Goal: Information Seeking & Learning: Understand process/instructions

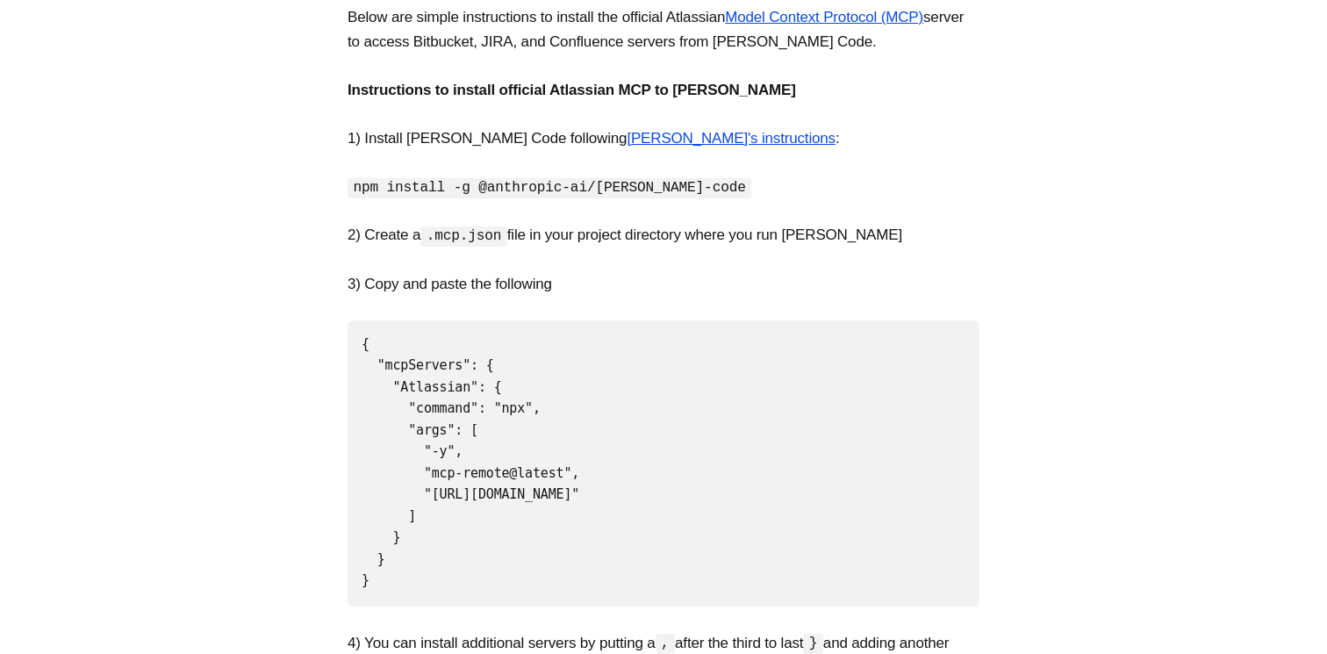
scroll to position [348, 0]
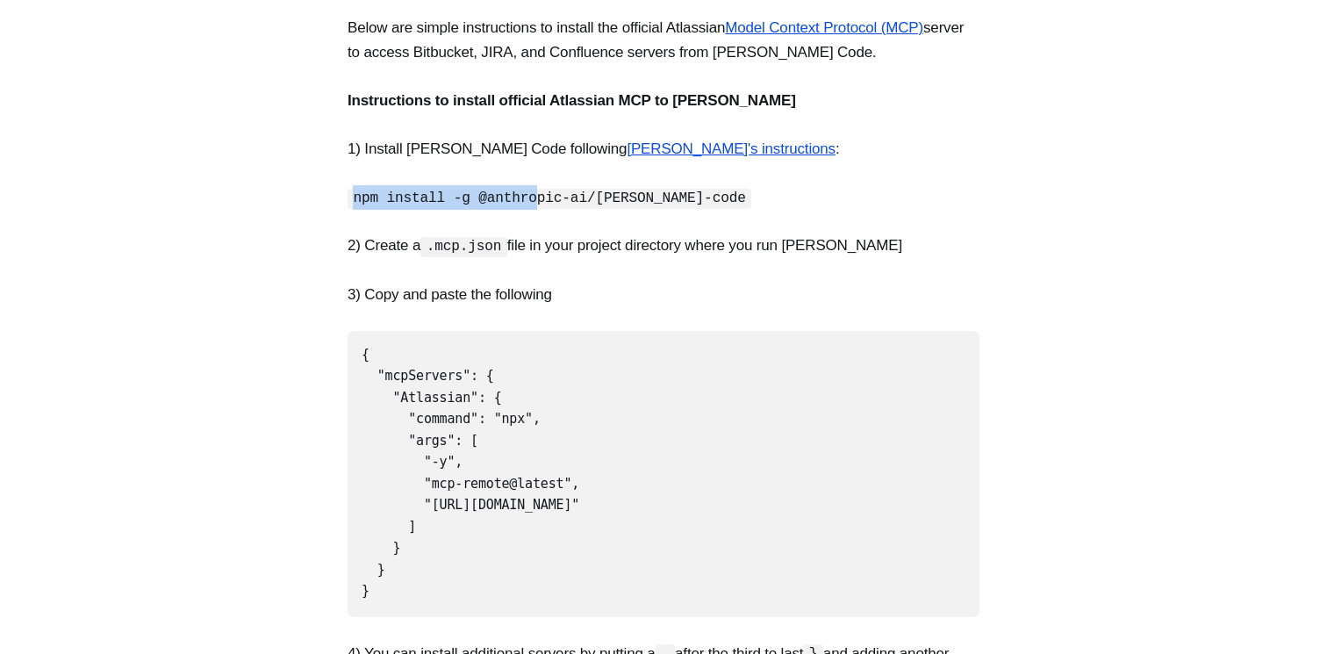
drag, startPoint x: 352, startPoint y: 198, endPoint x: 535, endPoint y: 193, distance: 183.5
click at [535, 193] on code "npm install -g @anthropic-ai/[PERSON_NAME]-code" at bounding box center [550, 199] width 404 height 20
drag, startPoint x: 436, startPoint y: 252, endPoint x: 510, endPoint y: 247, distance: 73.8
click at [507, 247] on code ".mcp.json" at bounding box center [463, 247] width 87 height 20
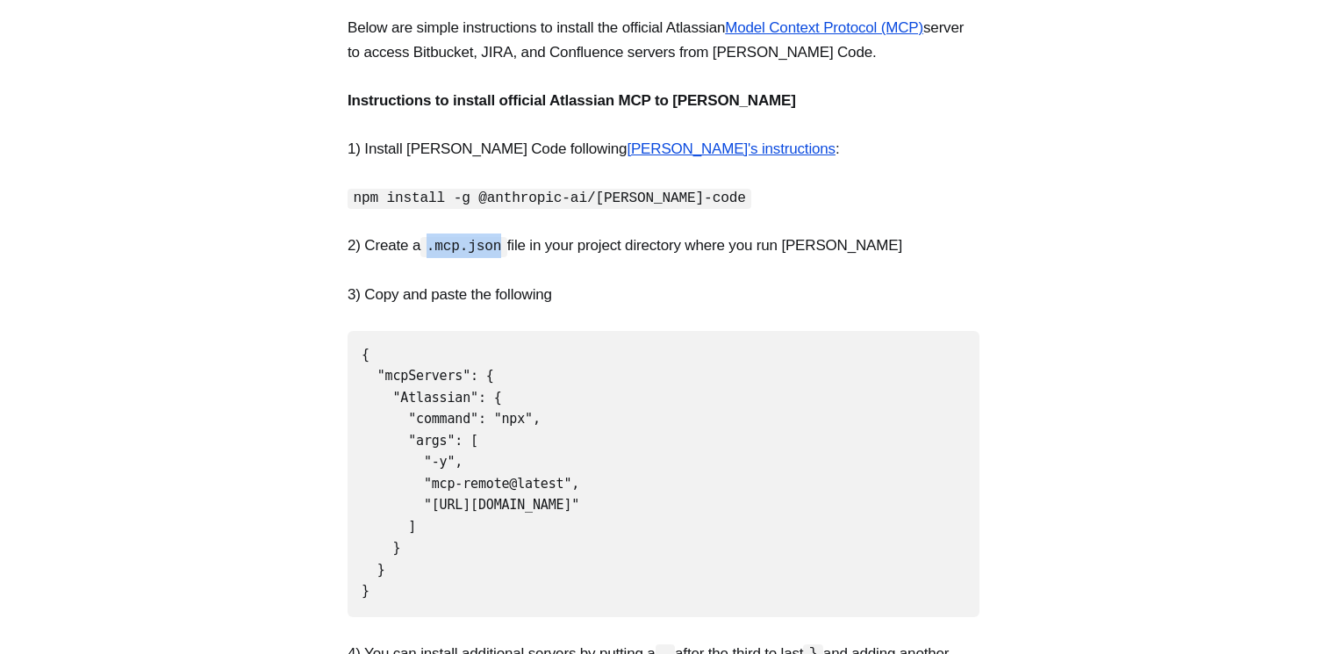
copy code ".mcp.json"
drag, startPoint x: 360, startPoint y: 353, endPoint x: 421, endPoint y: 565, distance: 221.1
click at [421, 565] on pre "{ "mcpServers": { "Atlassian": { "command": "npx", "args": [ "-y", "mcp-remote@…" at bounding box center [664, 474] width 632 height 286
copy code "{ "mcpServers": { "Atlassian": { "command": "npx", "args": [ "-y", "mcp-remote@…"
click at [513, 363] on pre "{ "mcpServers": { "Atlassian": { "command": "npx", "args": [ "-y", "mcp-remote@…" at bounding box center [664, 474] width 632 height 286
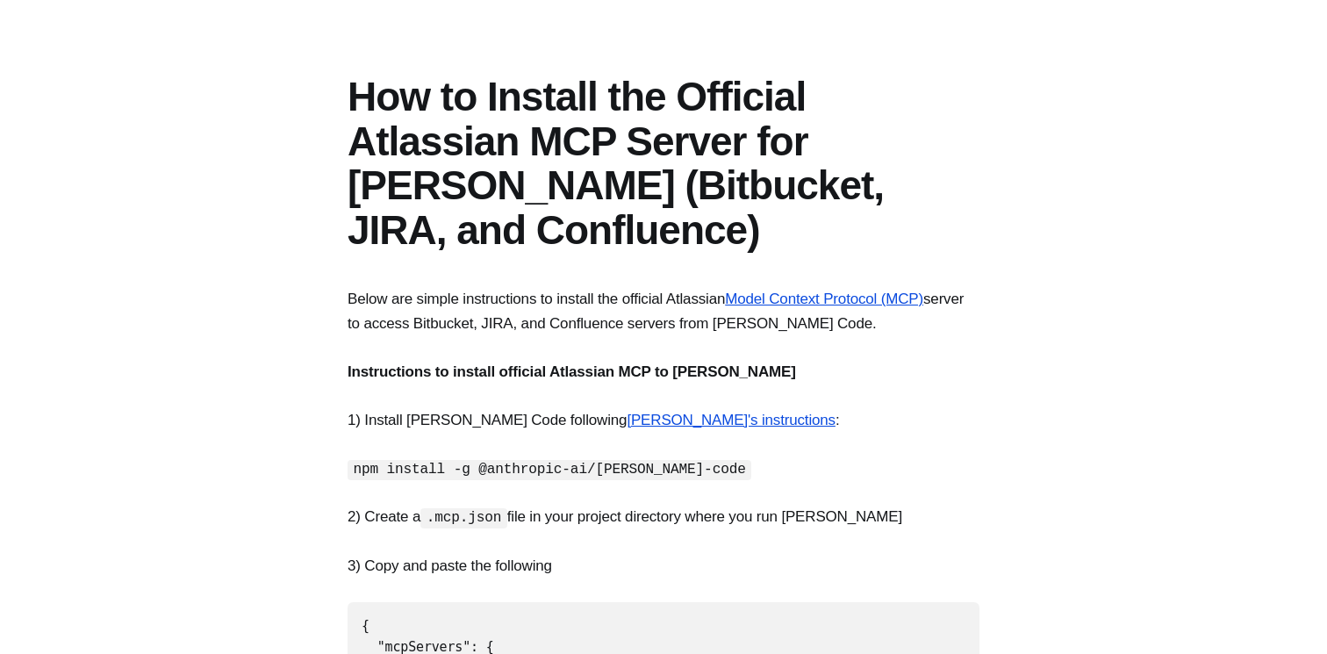
scroll to position [75, 0]
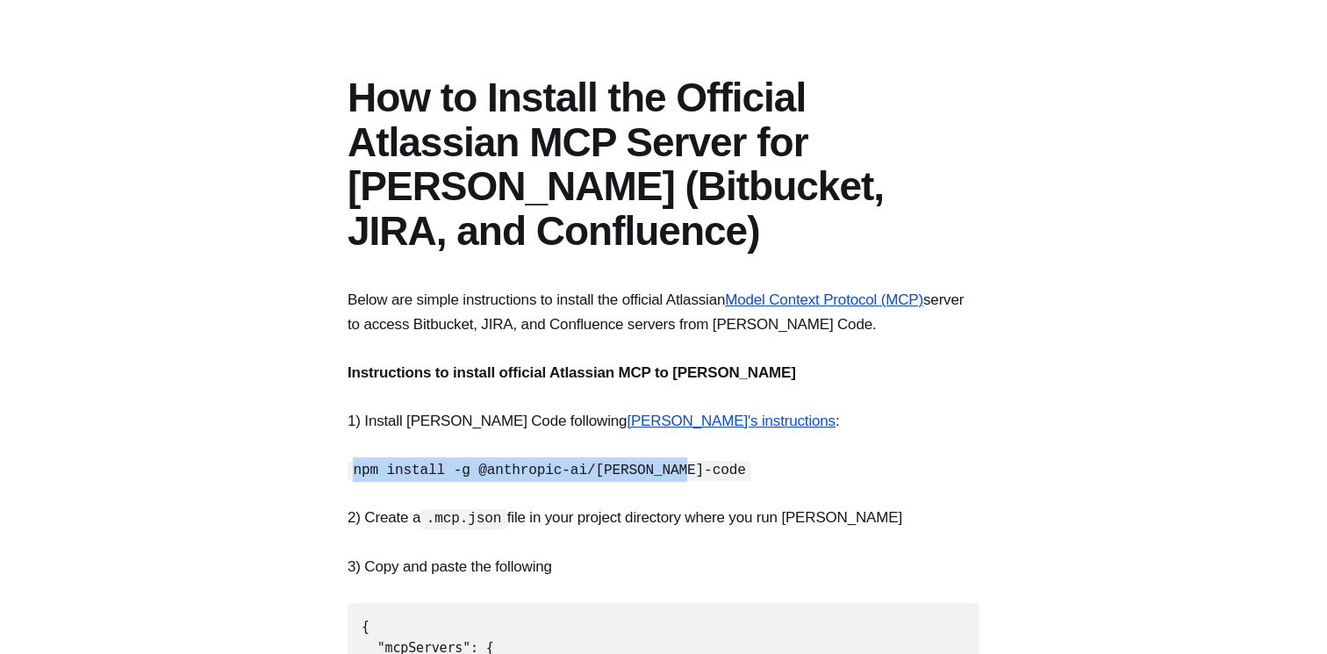
drag, startPoint x: 353, startPoint y: 472, endPoint x: 686, endPoint y: 471, distance: 333.5
click at [686, 471] on code "npm install -g @anthropic-ai/[PERSON_NAME]-code" at bounding box center [550, 471] width 404 height 20
copy code "npm install -g @anthropic-ai/[PERSON_NAME]-code"
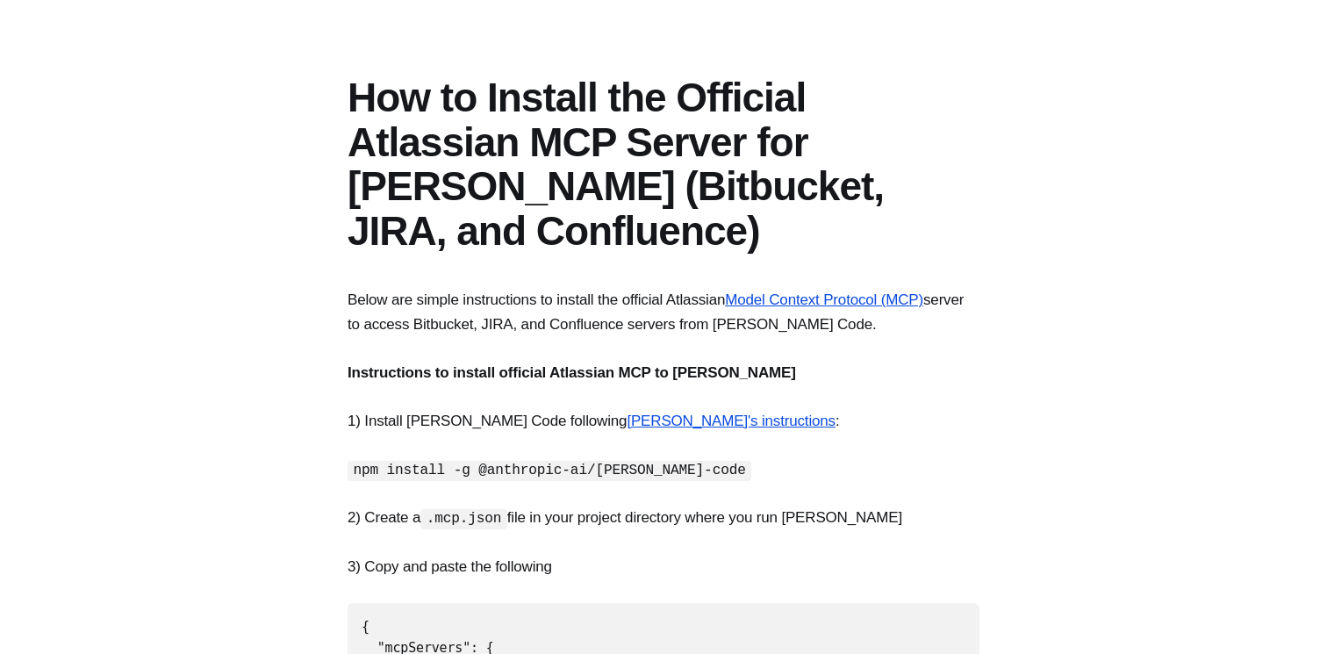
click at [602, 78] on h1 "How to Install the Official Atlassian MCP Server for [PERSON_NAME] (Bitbucket, …" at bounding box center [664, 163] width 632 height 177
click at [610, 330] on p "Below are simple instructions to install the official Atlassian Model Context P…" at bounding box center [664, 311] width 632 height 47
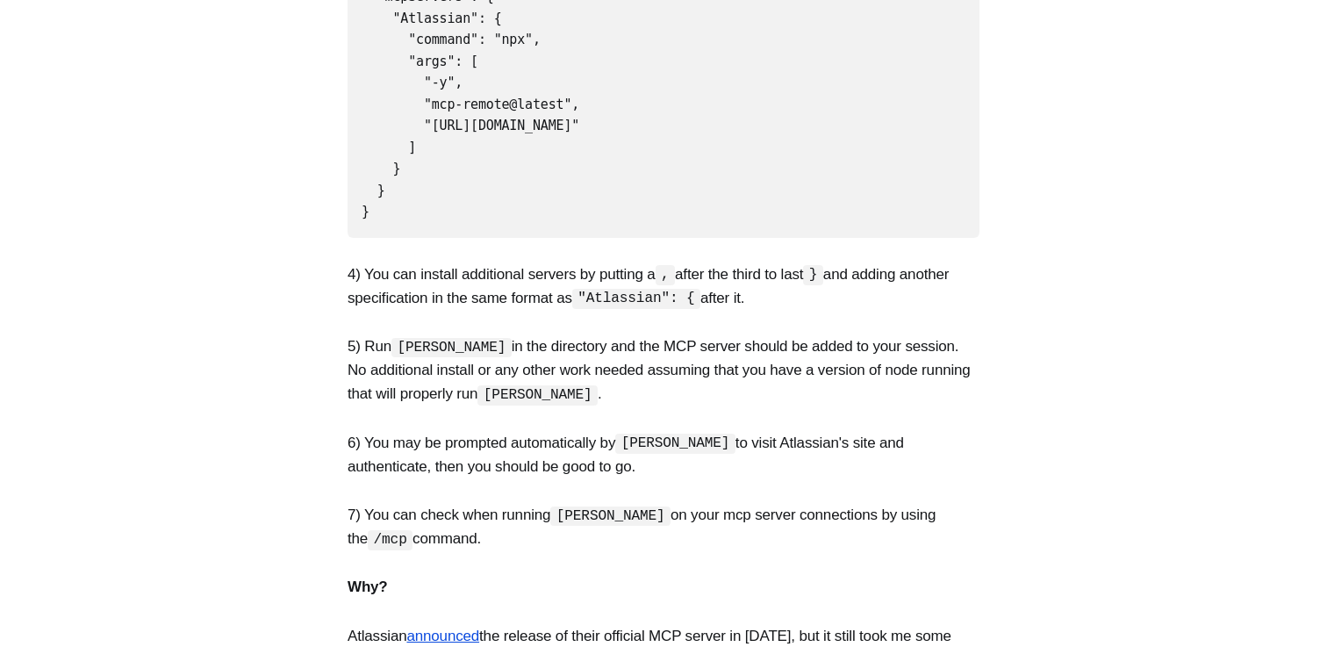
scroll to position [734, 0]
